Goal: Information Seeking & Learning: Learn about a topic

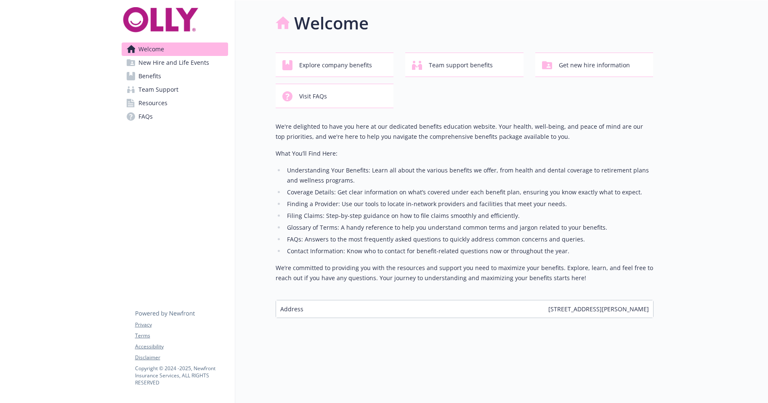
click at [185, 96] on link "Team Support" at bounding box center [175, 89] width 106 height 13
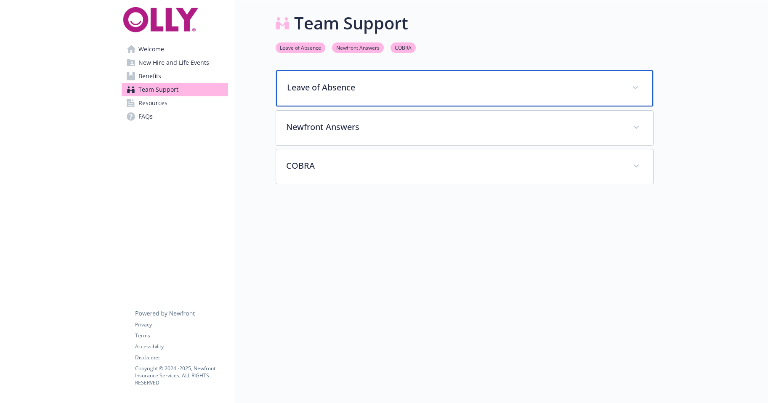
click at [461, 103] on div "Leave of Absence" at bounding box center [464, 88] width 377 height 36
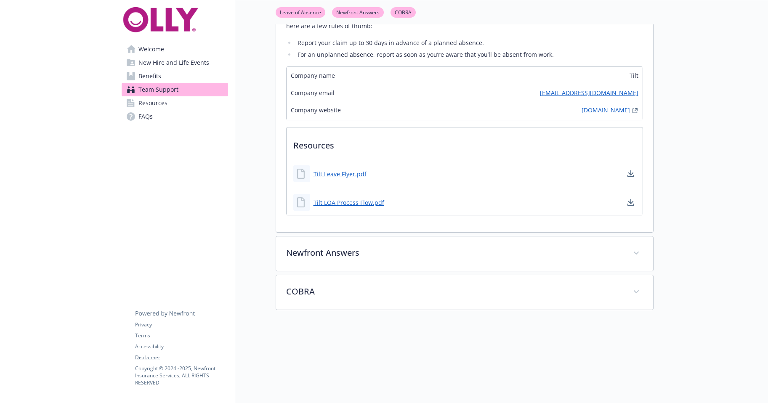
scroll to position [84, 0]
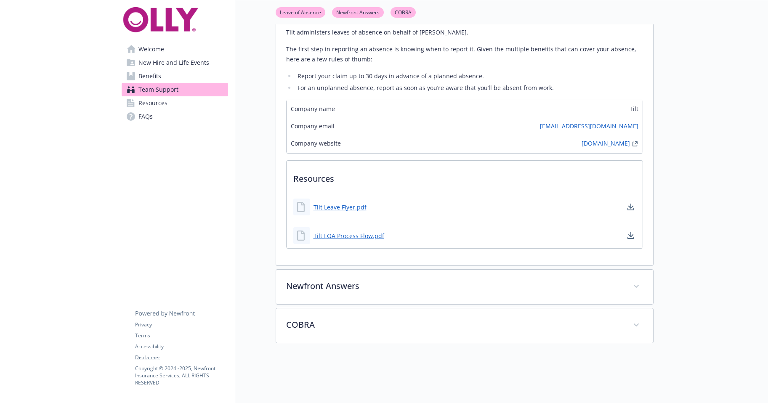
click at [172, 110] on link "Resources" at bounding box center [175, 102] width 106 height 13
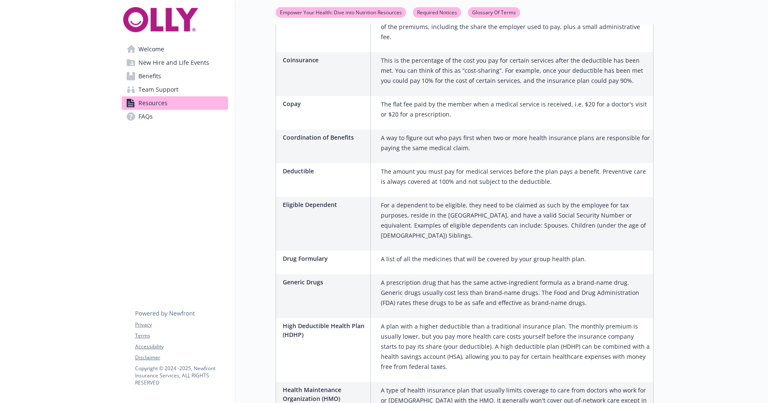
click at [141, 123] on link "FAQs" at bounding box center [175, 116] width 106 height 13
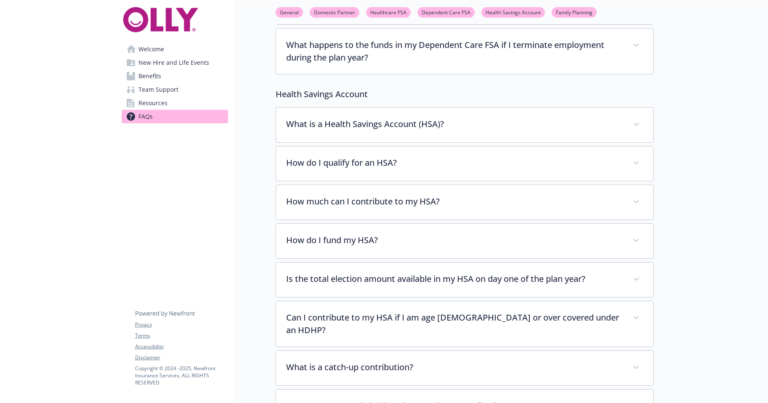
scroll to position [673, 0]
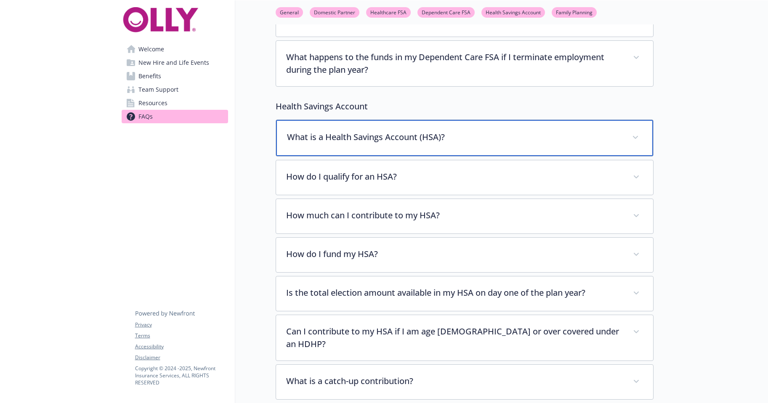
click at [413, 143] on p "What is a Health Savings Account (HSA)?" at bounding box center [454, 137] width 335 height 13
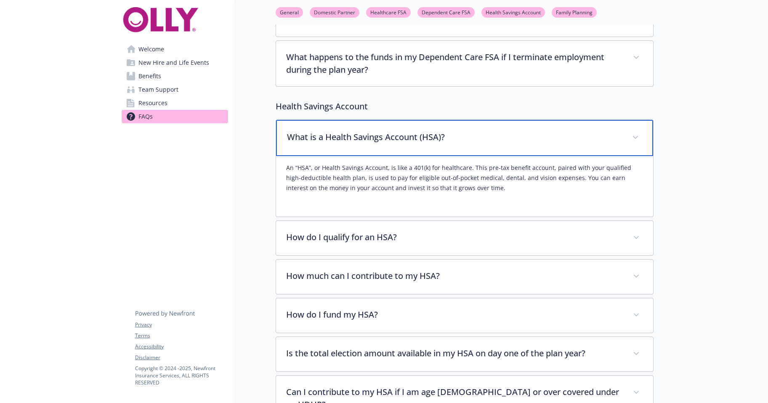
scroll to position [799, 0]
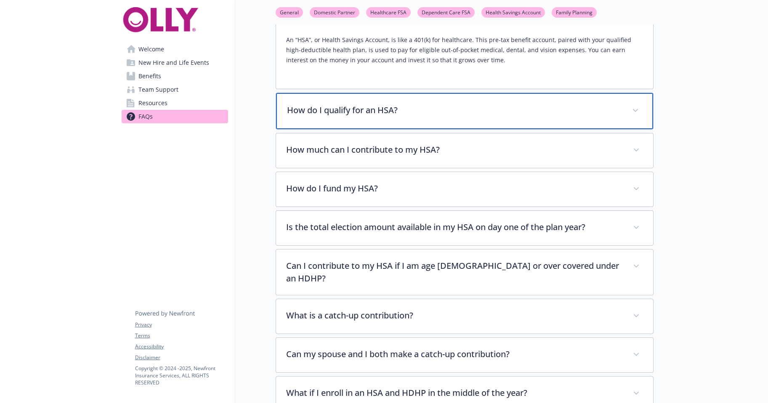
click at [409, 129] on div "How do I qualify for an HSA?" at bounding box center [464, 111] width 377 height 36
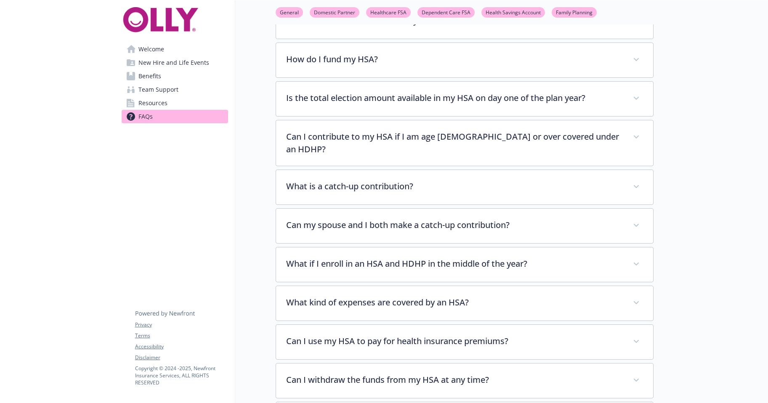
scroll to position [1051, 0]
click at [411, 26] on p "How much can I contribute to my HSA?" at bounding box center [454, 19] width 335 height 13
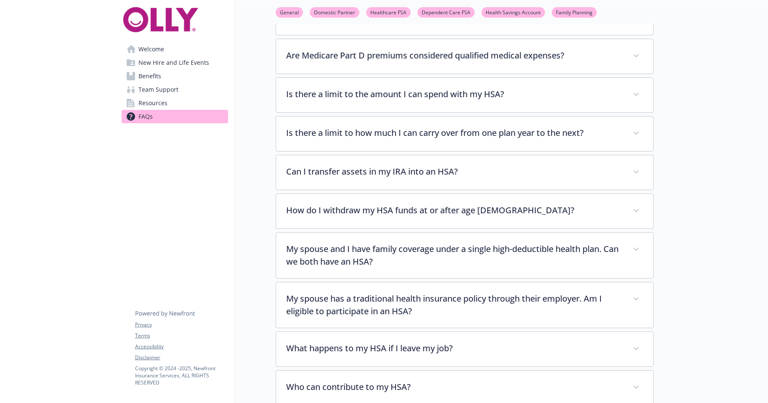
scroll to position [1640, 0]
